Goal: Information Seeking & Learning: Learn about a topic

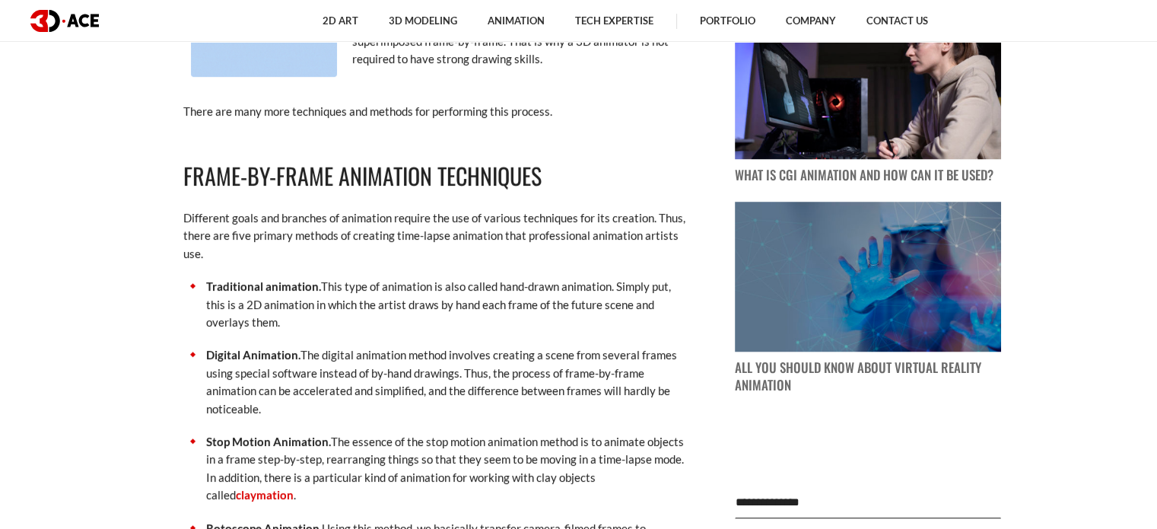
scroll to position [1217, 0]
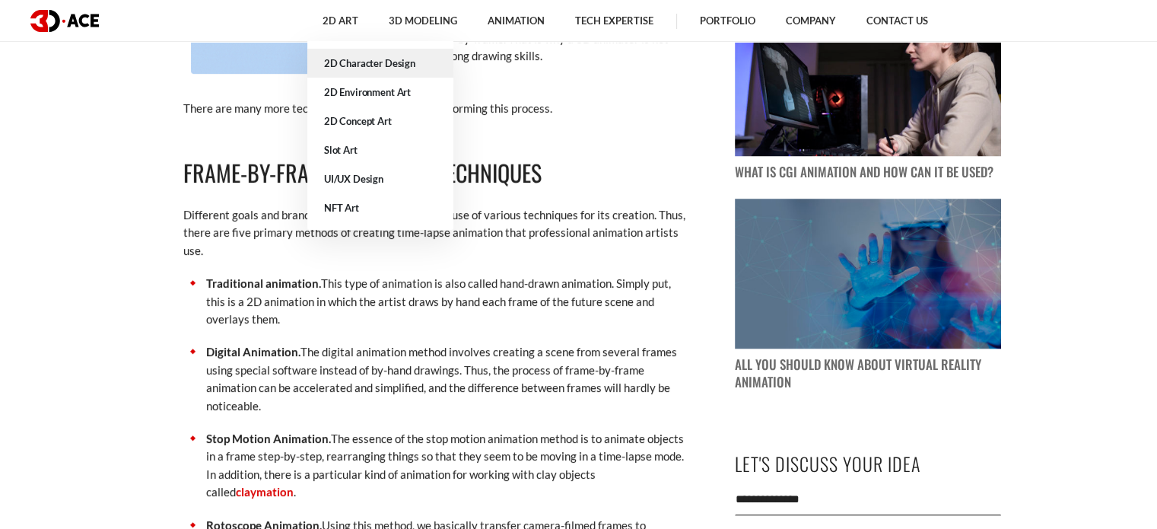
click at [367, 65] on link "2D Character Design" at bounding box center [380, 63] width 146 height 29
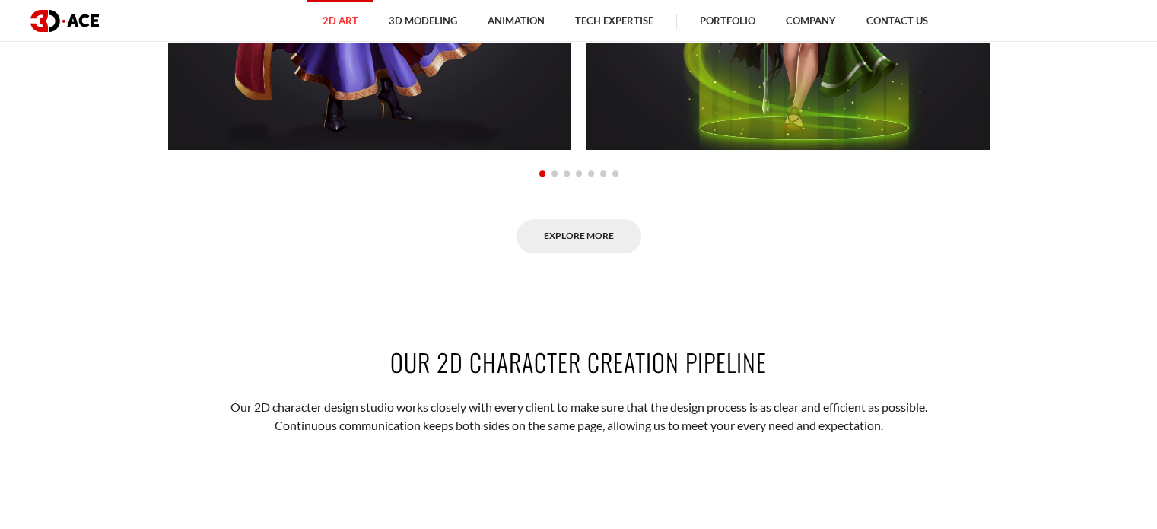
scroll to position [1825, 0]
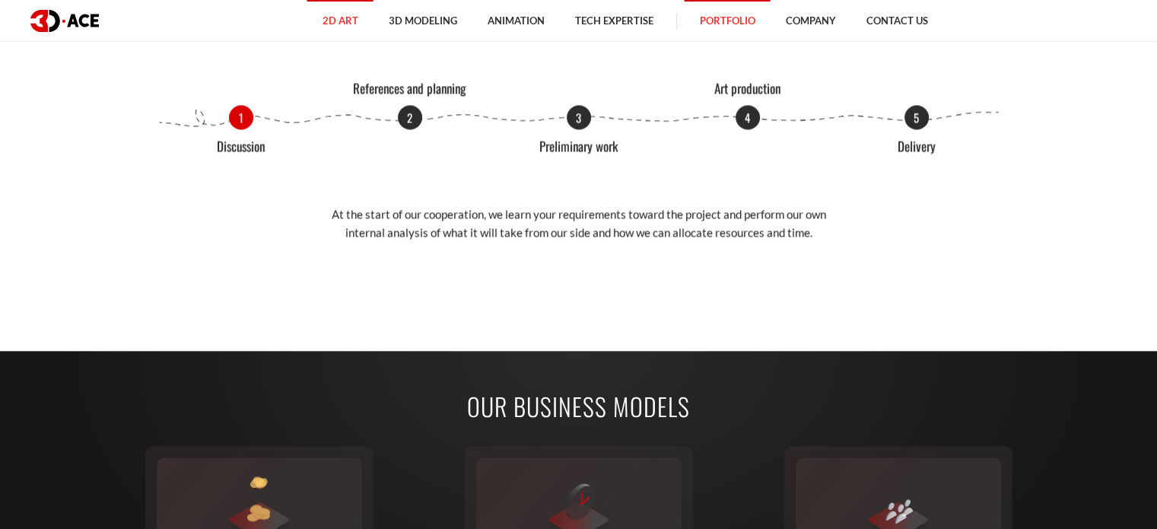
click at [732, 24] on link "Portfolio" at bounding box center [727, 21] width 86 height 42
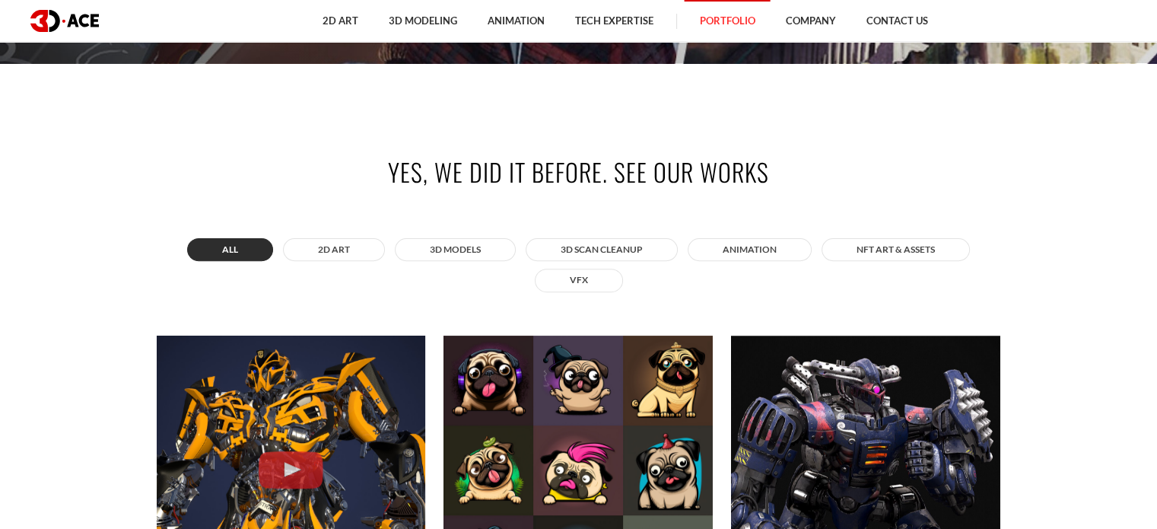
scroll to position [456, 0]
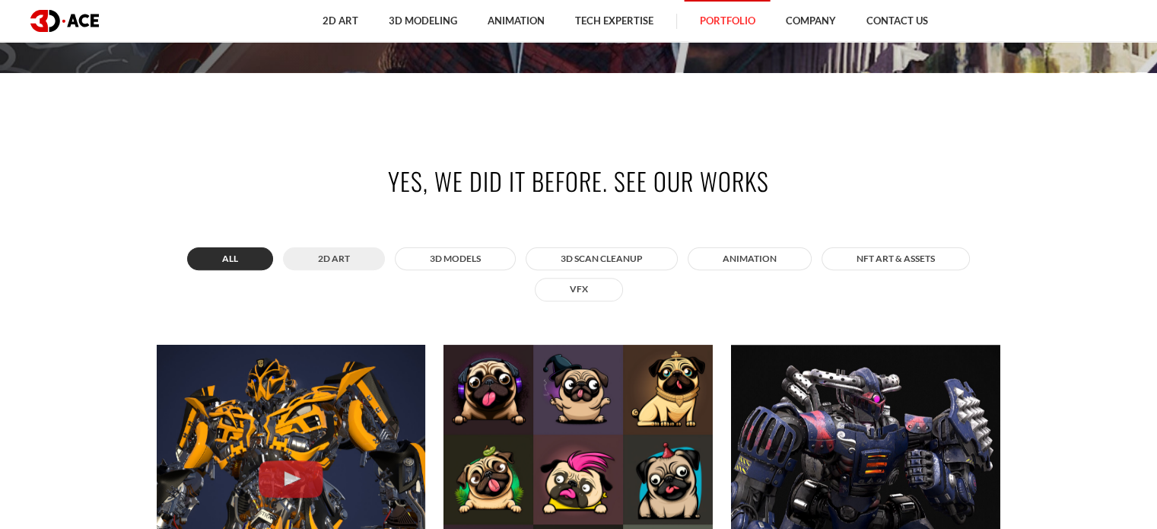
click at [338, 259] on button "2D ART" at bounding box center [334, 258] width 102 height 23
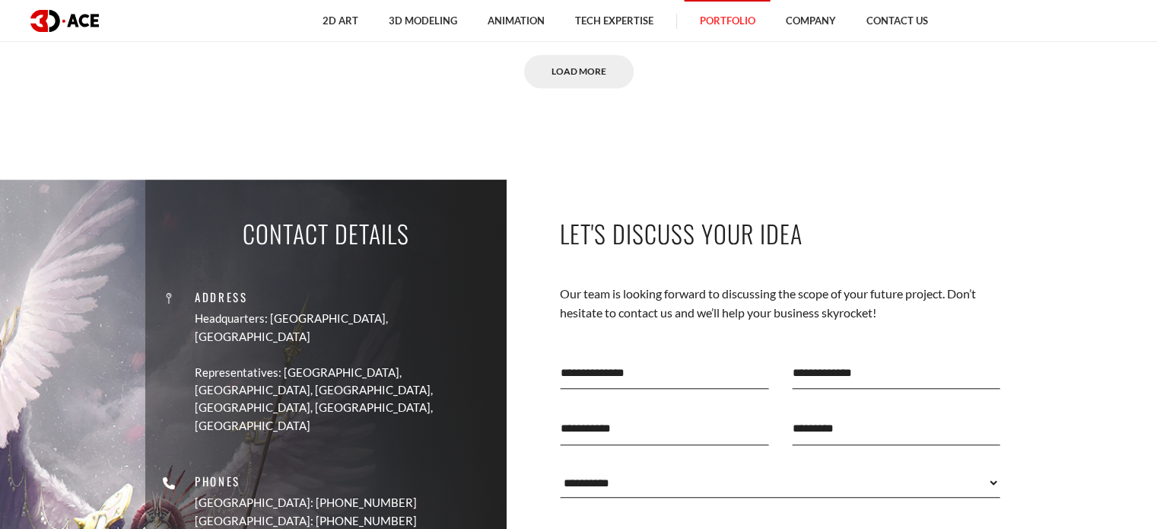
scroll to position [1293, 0]
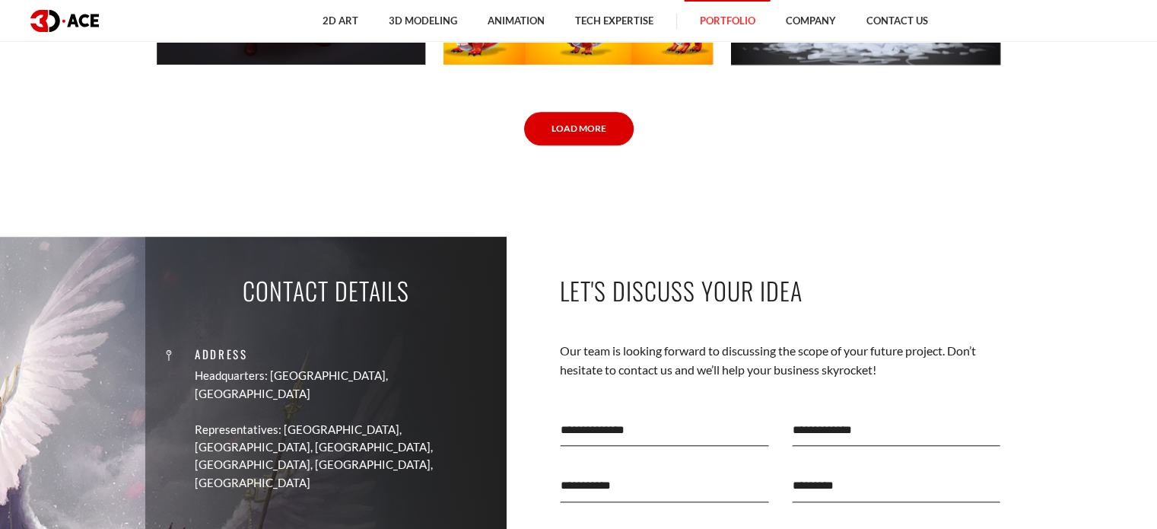
click at [560, 141] on link "Load More" at bounding box center [579, 129] width 110 height 34
click at [570, 127] on link "Load More" at bounding box center [579, 129] width 110 height 34
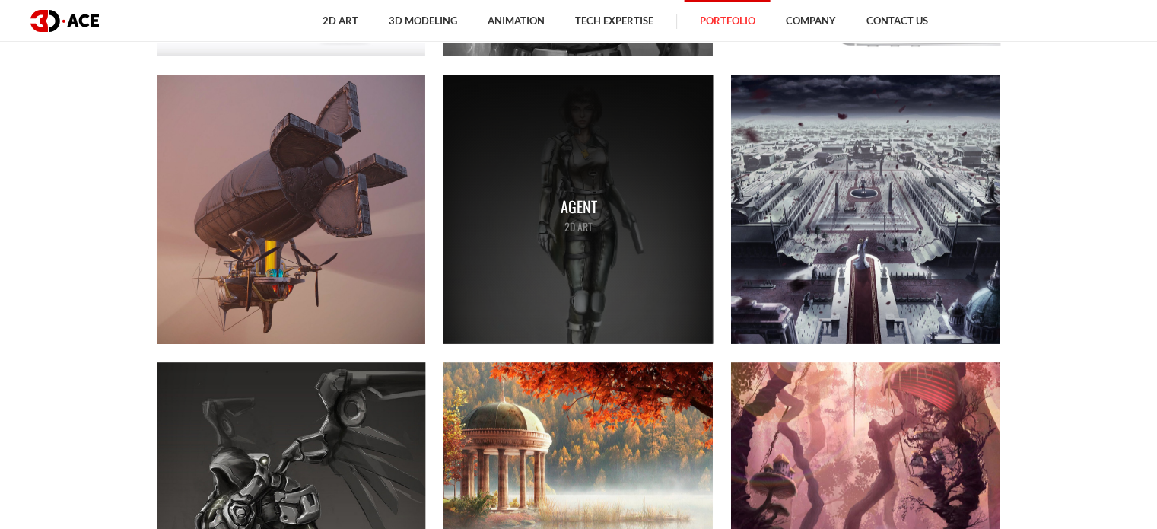
scroll to position [5624, 0]
